Goal: Information Seeking & Learning: Find specific fact

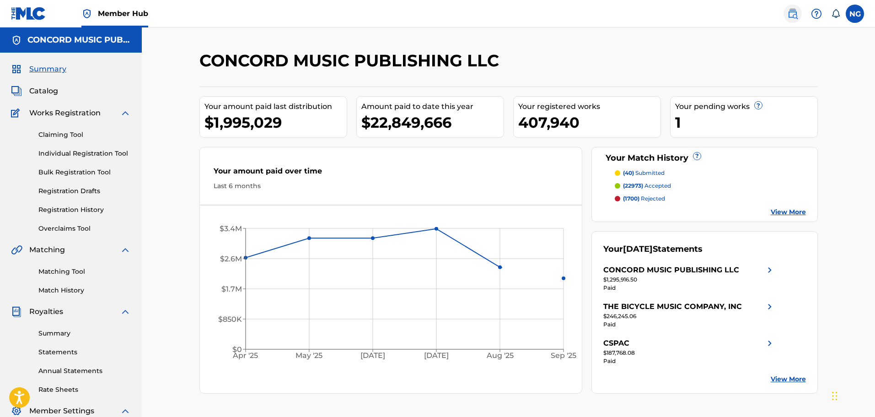
click at [794, 12] on img at bounding box center [792, 13] width 11 height 11
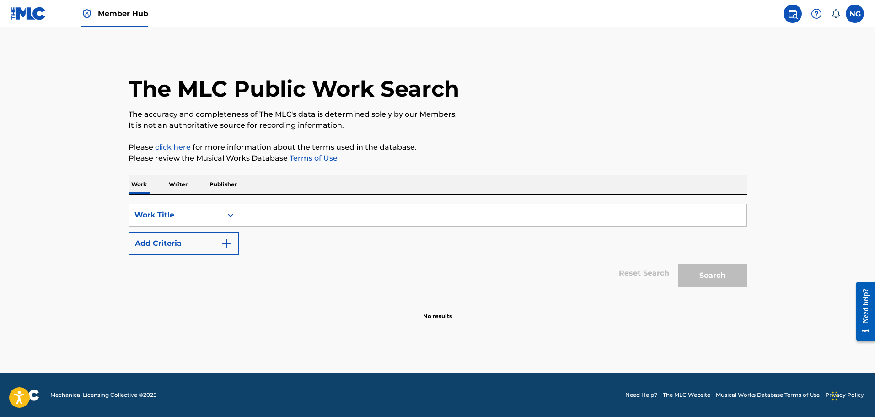
click at [289, 211] on input "Search Form" at bounding box center [492, 215] width 507 height 22
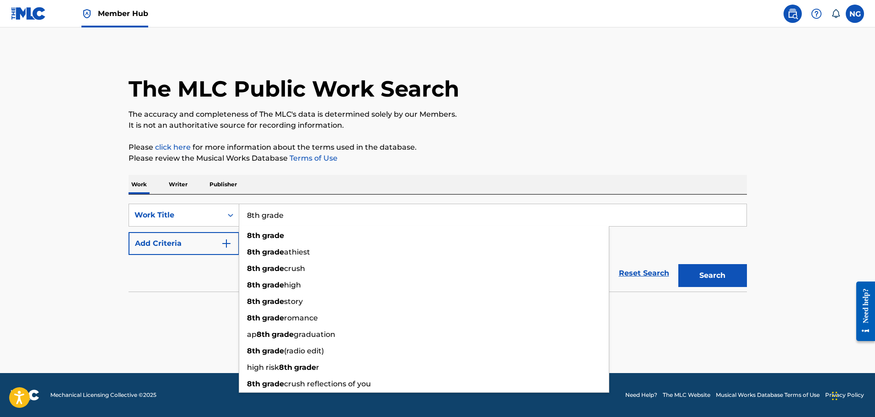
type input "8th grade"
click at [169, 180] on p "Writer" at bounding box center [178, 184] width 24 height 19
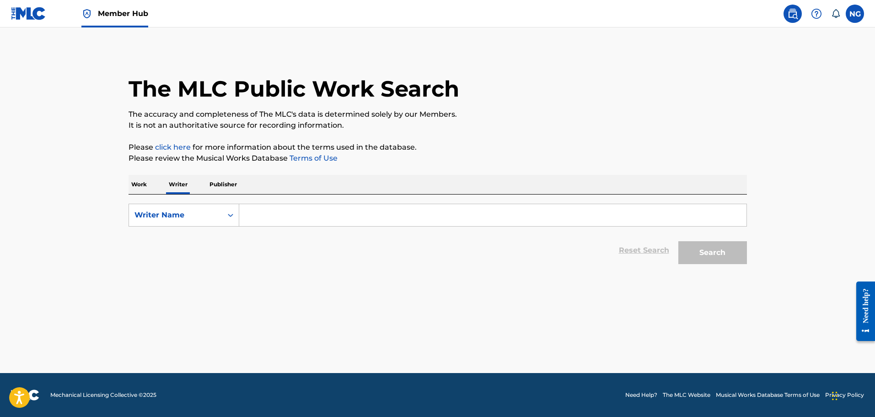
click at [142, 186] on p "Work" at bounding box center [139, 184] width 21 height 19
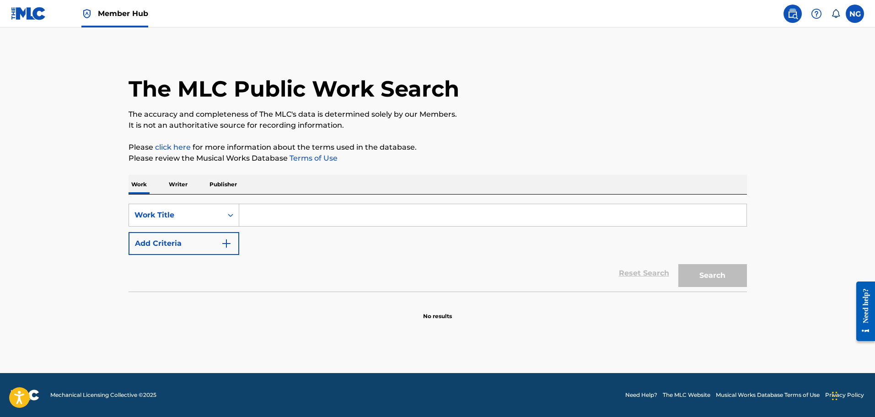
click at [272, 225] on input "Search Form" at bounding box center [492, 215] width 507 height 22
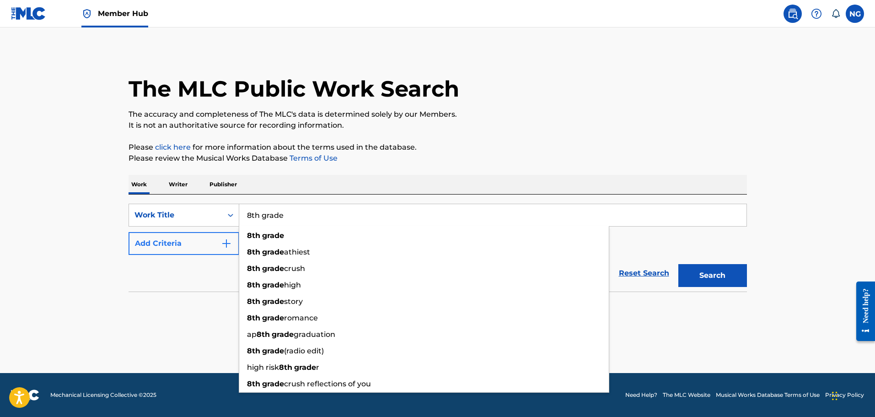
type input "8th grade"
click at [221, 243] on img "Search Form" at bounding box center [226, 243] width 11 height 11
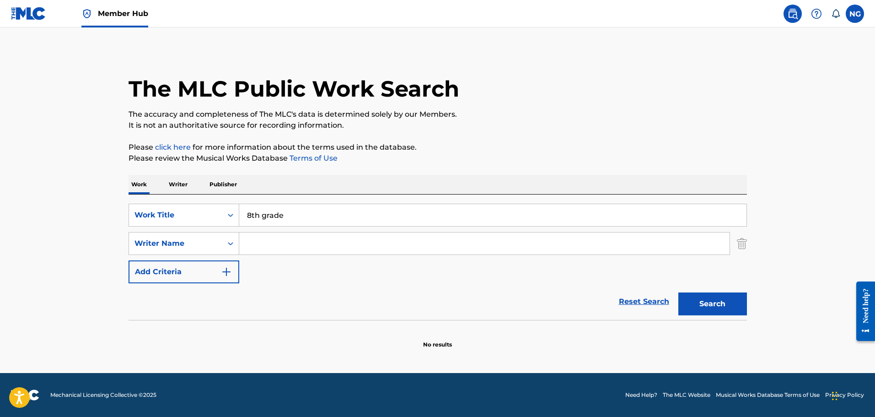
click at [270, 247] on input "Search Form" at bounding box center [484, 243] width 490 height 22
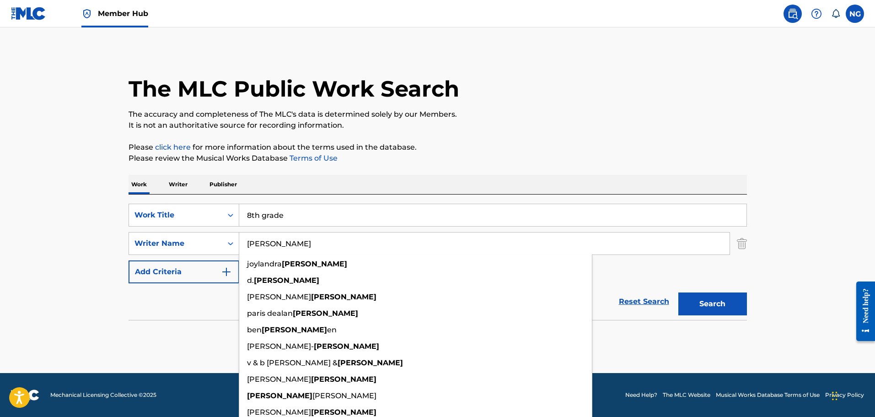
type input "[PERSON_NAME]"
click at [678, 292] on button "Search" at bounding box center [712, 303] width 69 height 23
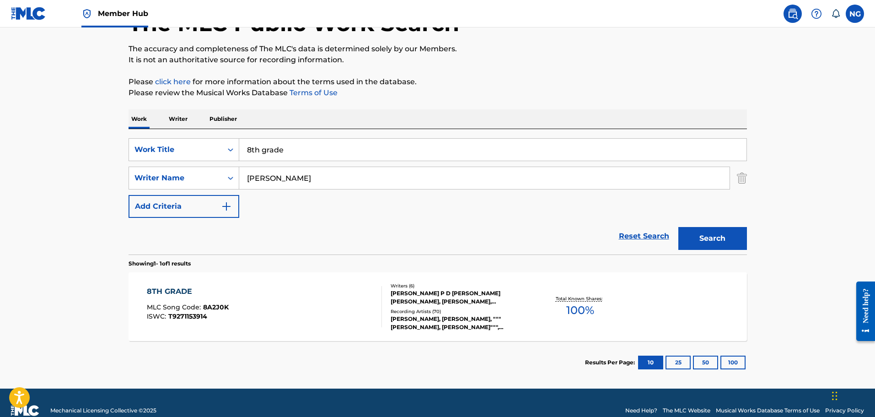
scroll to position [81, 0]
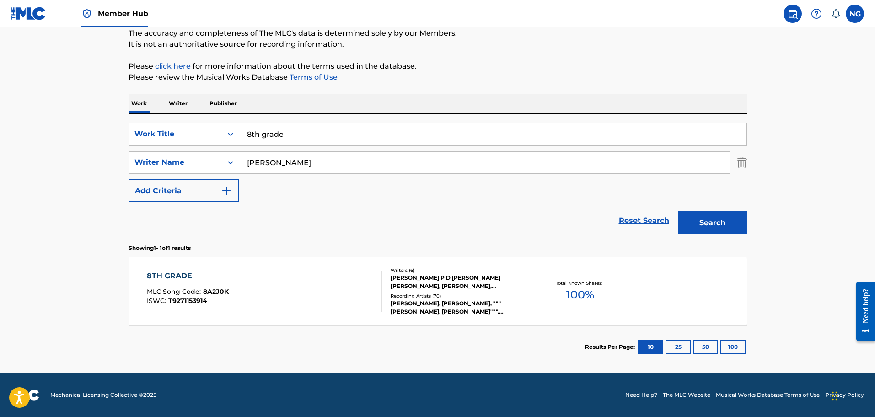
click at [191, 284] on div "8TH GRADE MLC Song Code : 8A2J0K ISWC : T9271153914" at bounding box center [188, 290] width 82 height 41
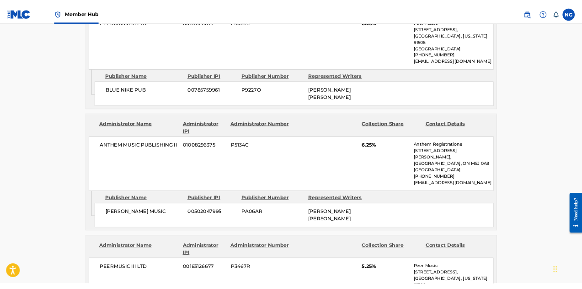
scroll to position [1738, 0]
